Goal: Information Seeking & Learning: Learn about a topic

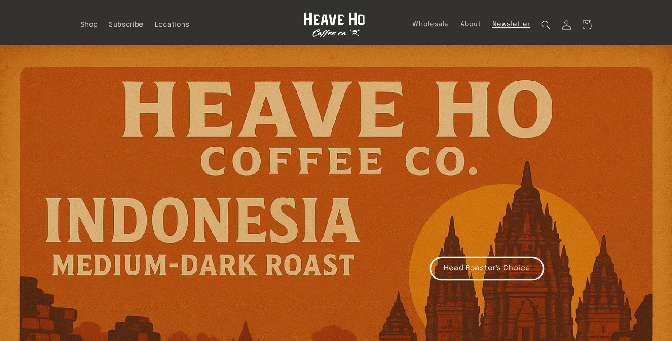
click at [507, 28] on span "Newsletter" at bounding box center [511, 24] width 38 height 8
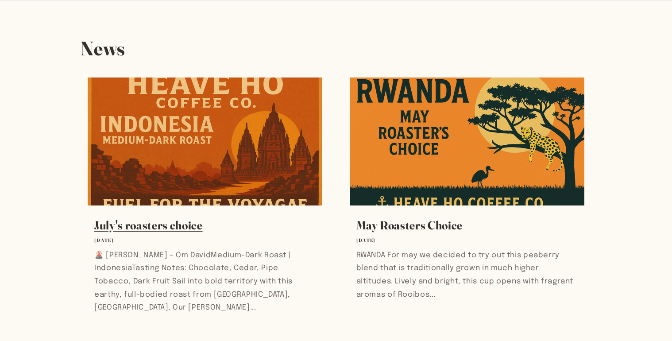
scroll to position [53, 0]
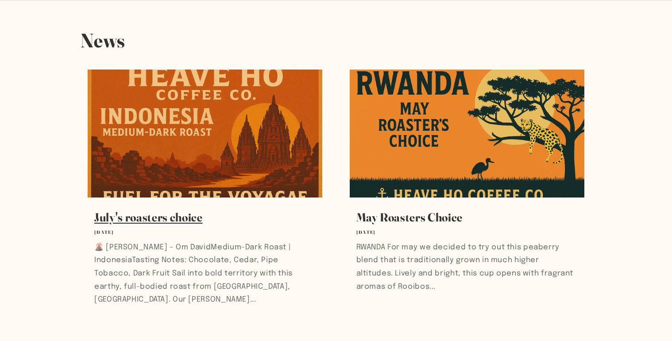
click at [215, 210] on link "July's roasters choice" at bounding box center [205, 217] width 222 height 15
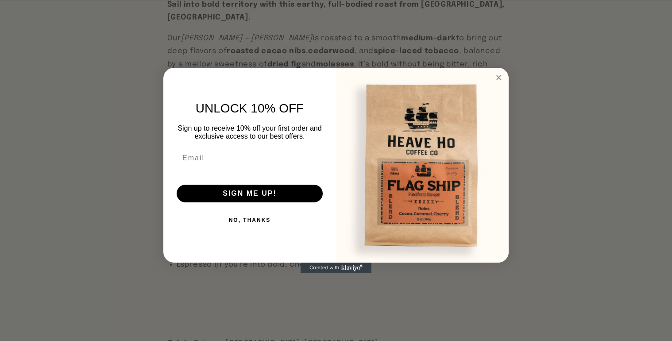
scroll to position [500, 0]
drag, startPoint x: 168, startPoint y: 73, endPoint x: 406, endPoint y: 273, distance: 310.9
click at [497, 74] on circle "Close dialog" at bounding box center [499, 78] width 10 height 10
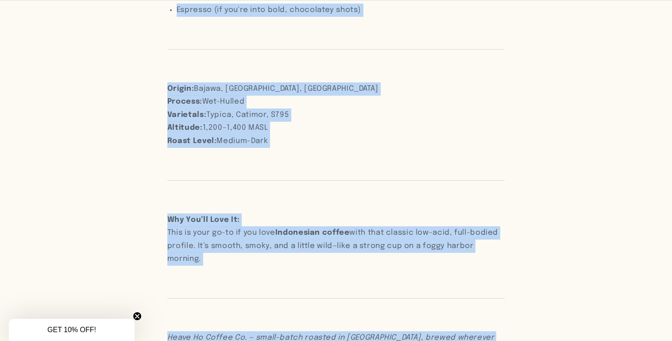
scroll to position [797, 0]
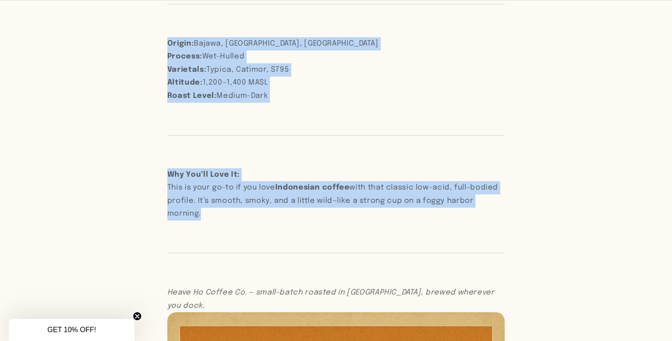
drag, startPoint x: 168, startPoint y: 153, endPoint x: 346, endPoint y: 218, distance: 189.0
click at [346, 218] on div "🌋 Flores Bajawa – Om David Medium-Dark Roast | Indonesia Tasting Notes: Chocola…" at bounding box center [335, 209] width 337 height 1230
copy div "🌋 Flores Bajawa – Om David Medium-Dark Roast | Indonesia Tasting Notes: Chocola…"
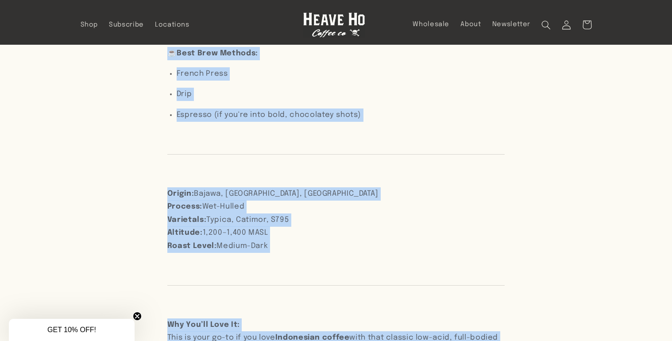
scroll to position [618, 0]
